Goal: Transaction & Acquisition: Download file/media

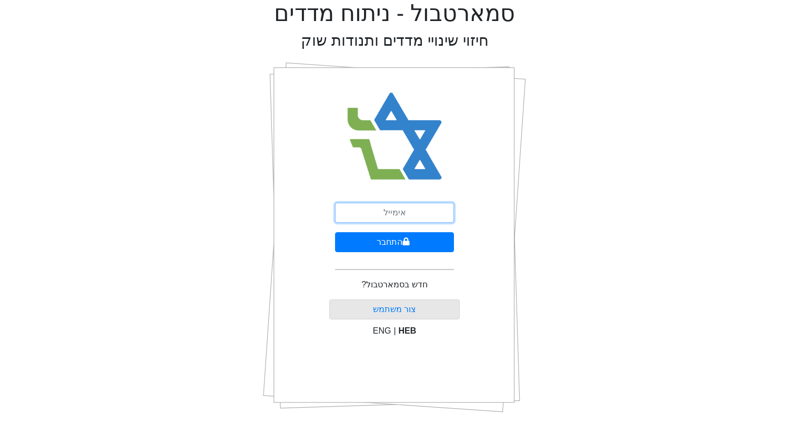
click at [396, 207] on input "email" at bounding box center [394, 213] width 119 height 20
type input "[EMAIL_ADDRESS][DOMAIN_NAME]"
click at [335, 232] on button "התחבר" at bounding box center [394, 242] width 119 height 20
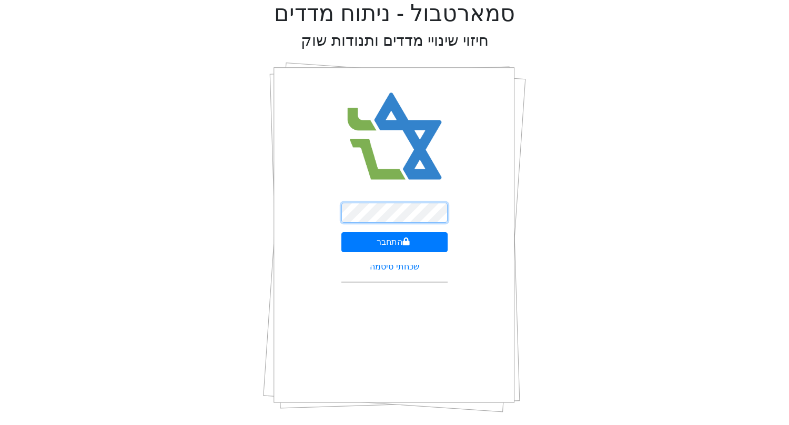
click at [341, 232] on button "התחבר" at bounding box center [394, 242] width 107 height 20
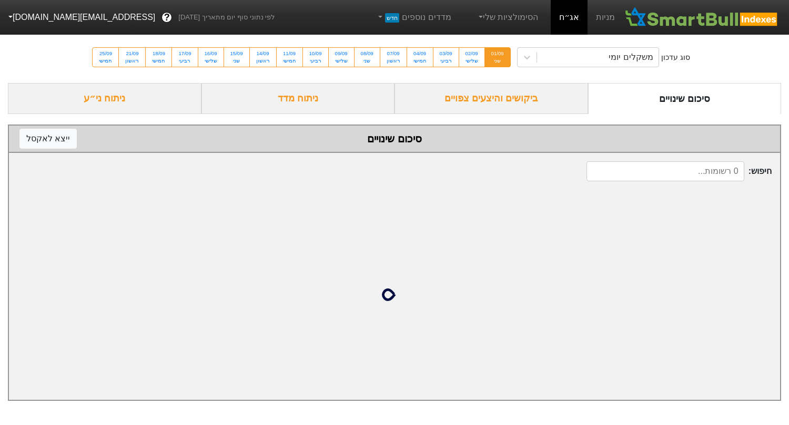
click at [503, 106] on div "ביקושים והיצעים צפויים" at bounding box center [490, 98] width 193 height 31
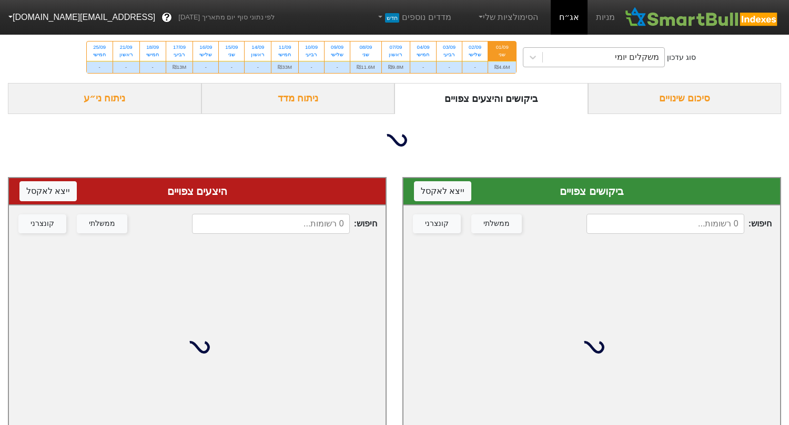
click at [587, 55] on div "משקלים יומי" at bounding box center [603, 57] width 121 height 19
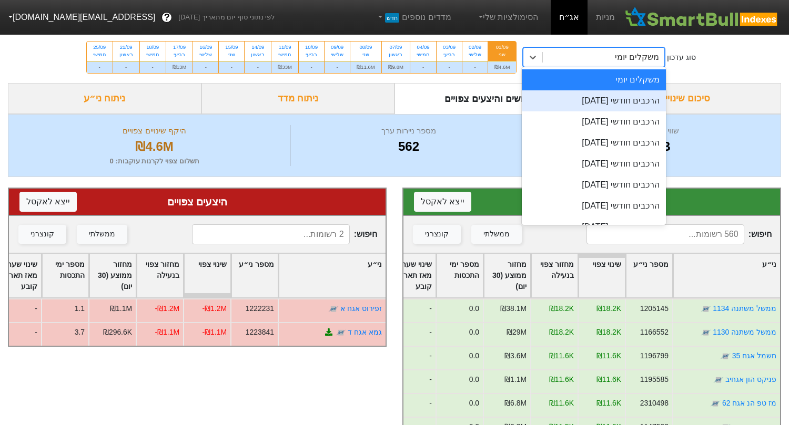
click at [580, 107] on div "הרכבים חודשי [DATE]" at bounding box center [594, 100] width 144 height 21
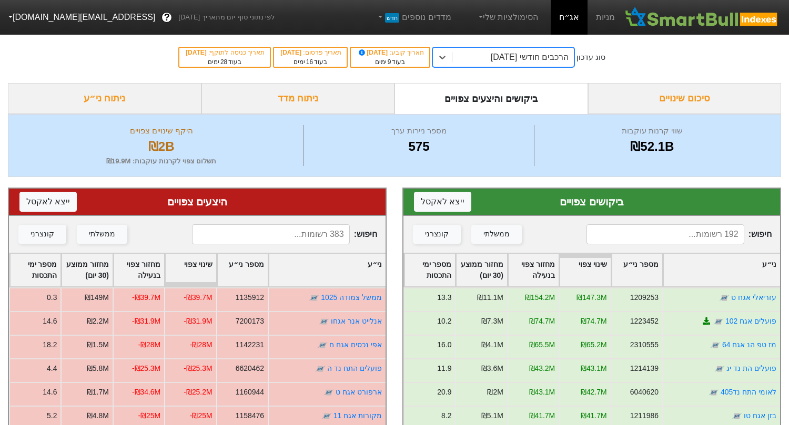
click at [689, 241] on input at bounding box center [665, 234] width 158 height 20
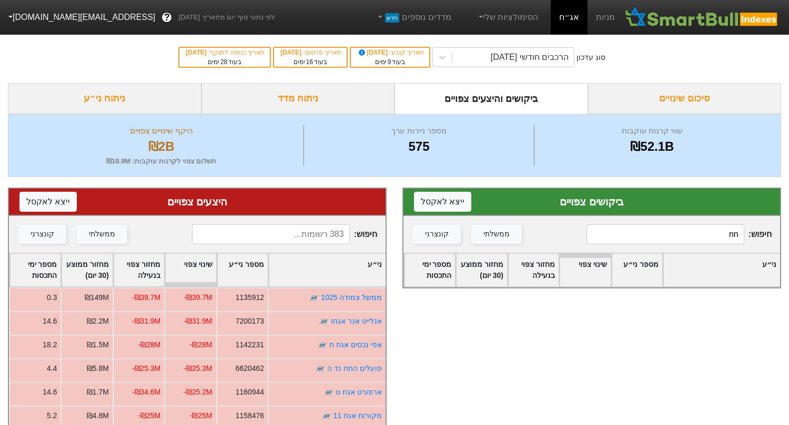
type input "n"
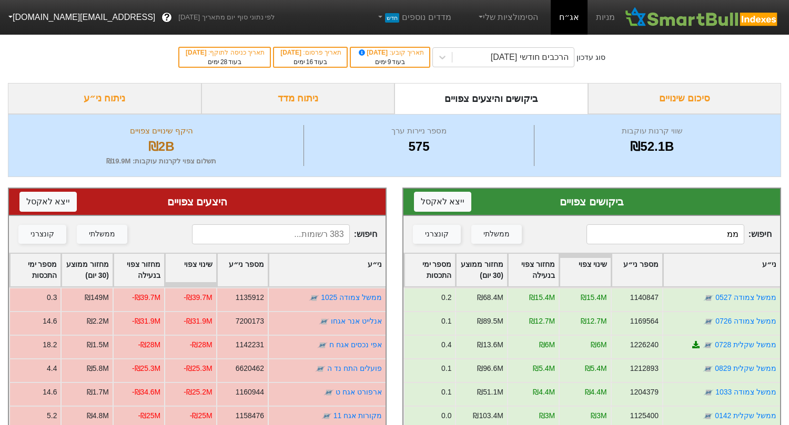
type input "מ"
click at [301, 232] on input at bounding box center [271, 234] width 158 height 20
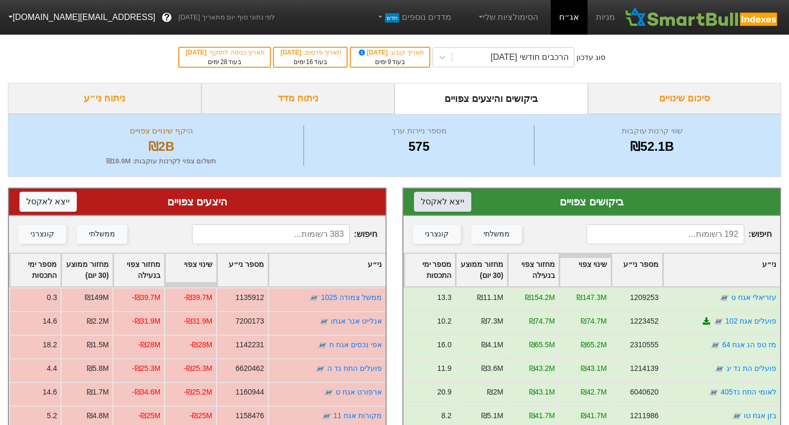
click at [446, 195] on button "ייצא ל אקסל" at bounding box center [442, 202] width 57 height 20
click at [59, 199] on button "ייצא ל אקסל" at bounding box center [47, 202] width 57 height 20
click at [299, 241] on input at bounding box center [271, 234] width 158 height 20
type input "[PERSON_NAME] הנפ"
